Goal: Transaction & Acquisition: Purchase product/service

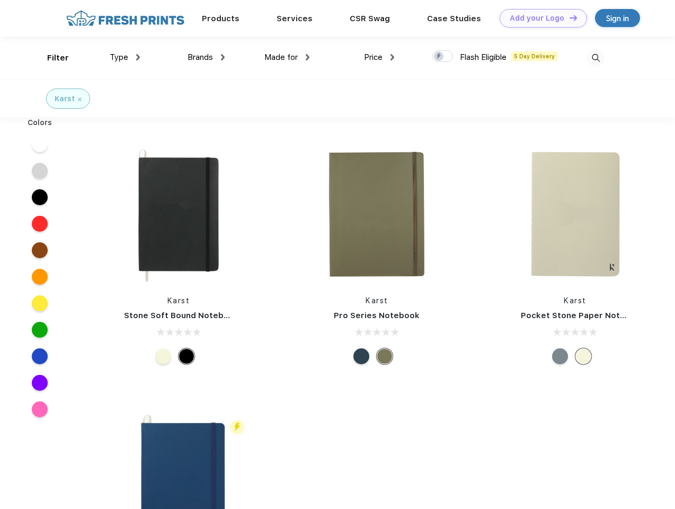
scroll to position [1, 0]
click at [540, 18] on link "Add your Logo Design Tool" at bounding box center [543, 18] width 87 height 19
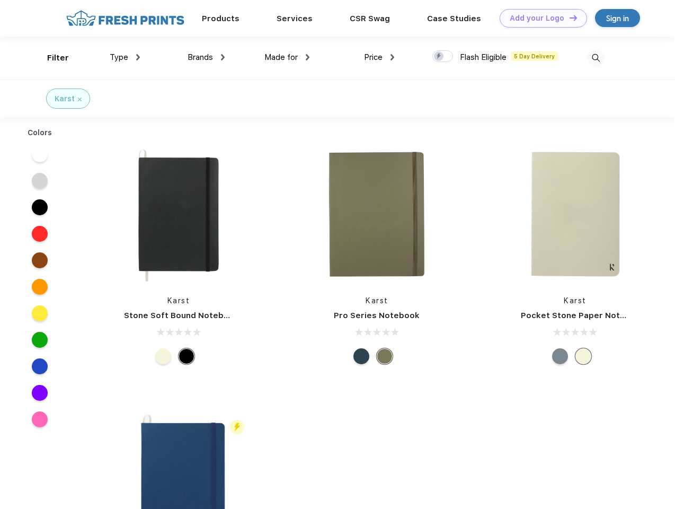
click at [0, 0] on div "Design Tool" at bounding box center [0, 0] width 0 height 0
click at [569, 17] on link "Add your Logo Design Tool" at bounding box center [543, 18] width 87 height 19
click at [51, 58] on div "Filter" at bounding box center [58, 58] width 22 height 12
click at [125, 57] on span "Type" at bounding box center [119, 57] width 19 height 10
click at [206, 57] on span "Brands" at bounding box center [200, 57] width 25 height 10
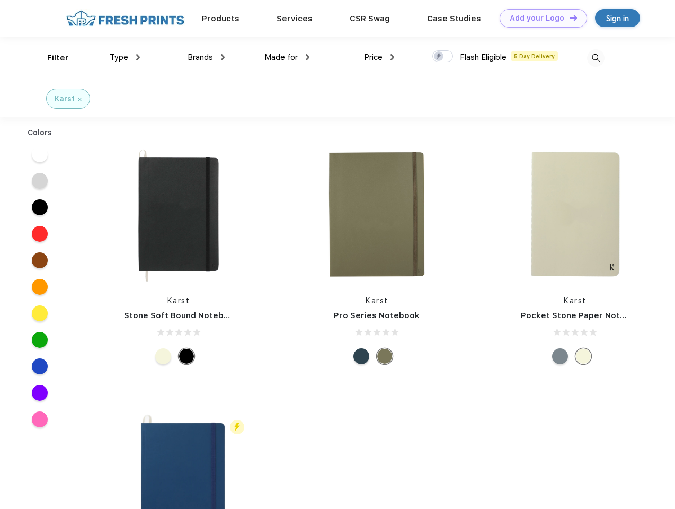
click at [287, 57] on span "Made for" at bounding box center [281, 57] width 33 height 10
click at [380, 57] on span "Price" at bounding box center [373, 57] width 19 height 10
click at [443, 57] on div at bounding box center [443, 56] width 21 height 12
click at [439, 57] on input "checkbox" at bounding box center [436, 53] width 7 height 7
click at [596, 58] on img at bounding box center [595, 57] width 17 height 17
